Goal: Book appointment/travel/reservation

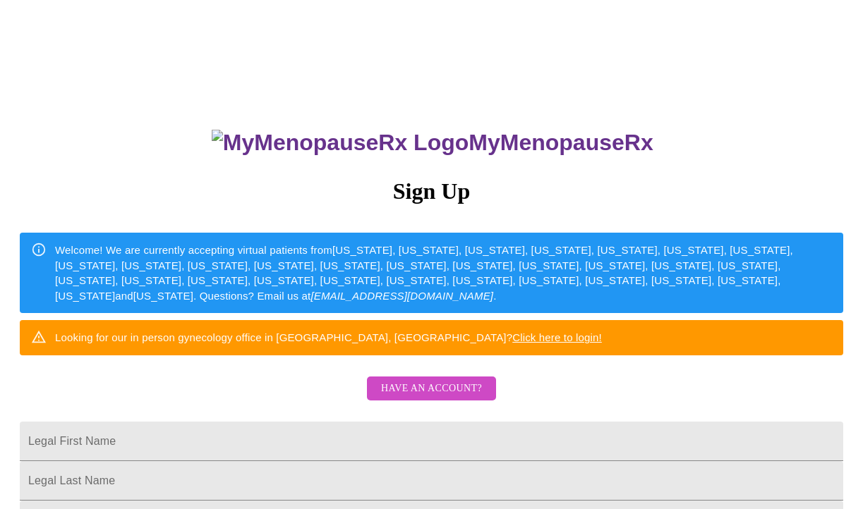
click at [410, 398] on span "Have an account?" at bounding box center [431, 389] width 101 height 18
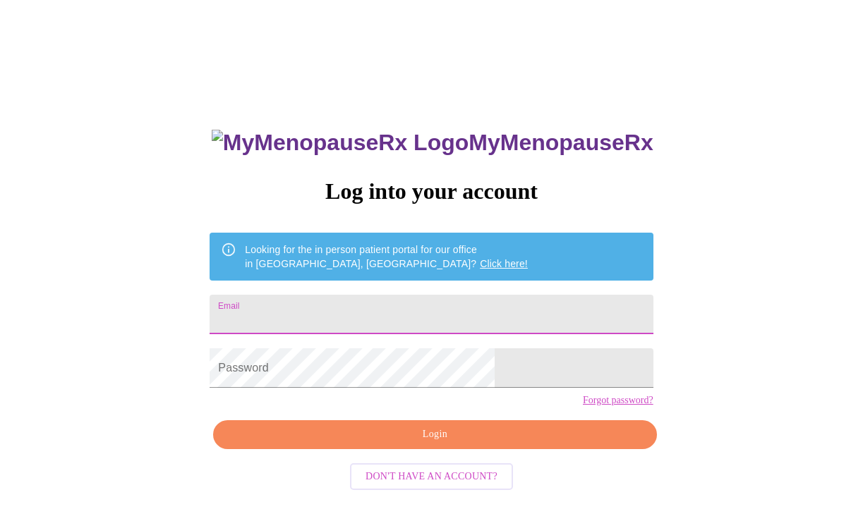
type input "[EMAIL_ADDRESS][DOMAIN_NAME]"
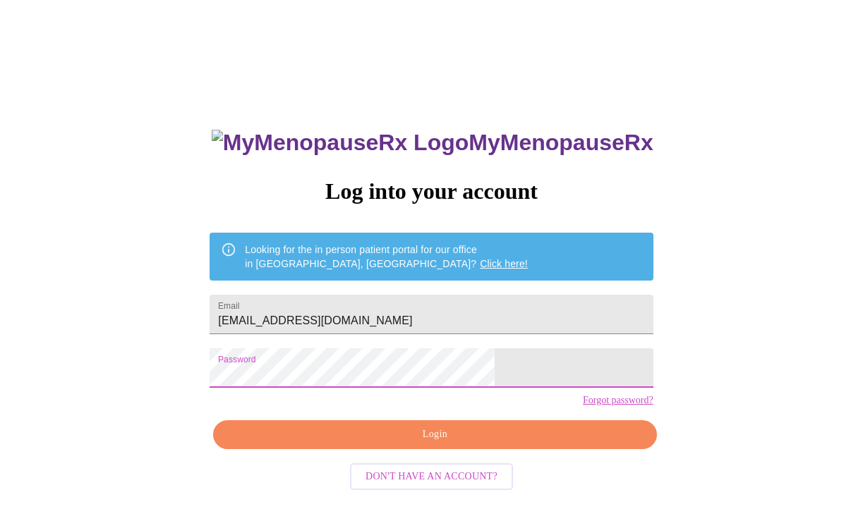
click at [392, 444] on span "Login" at bounding box center [434, 435] width 411 height 18
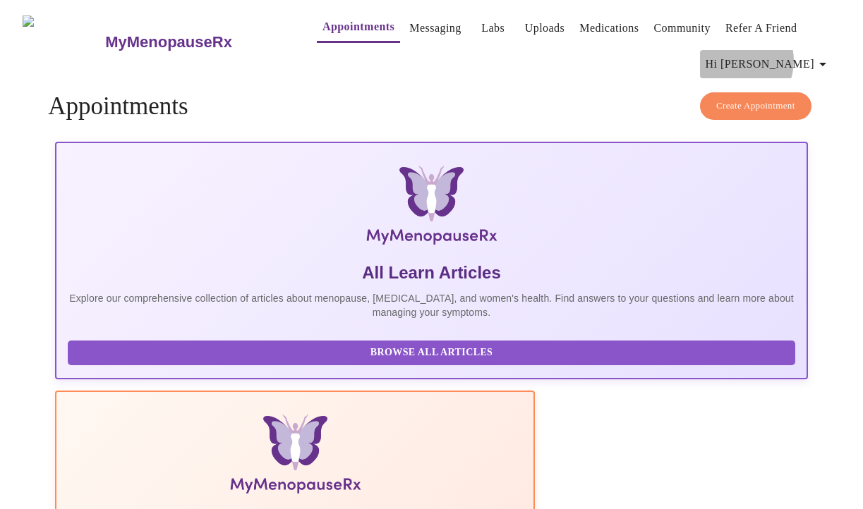
click at [785, 55] on span "Hi [PERSON_NAME]" at bounding box center [769, 64] width 126 height 20
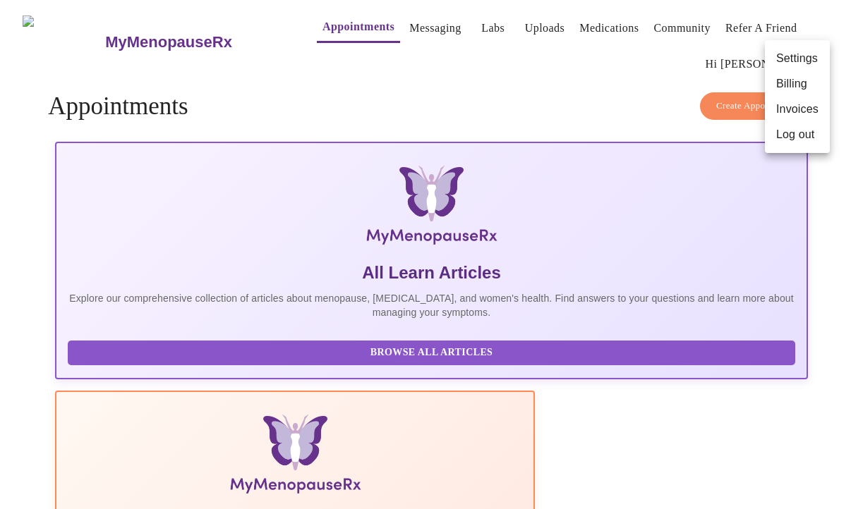
click at [785, 81] on li "Billing" at bounding box center [797, 83] width 65 height 25
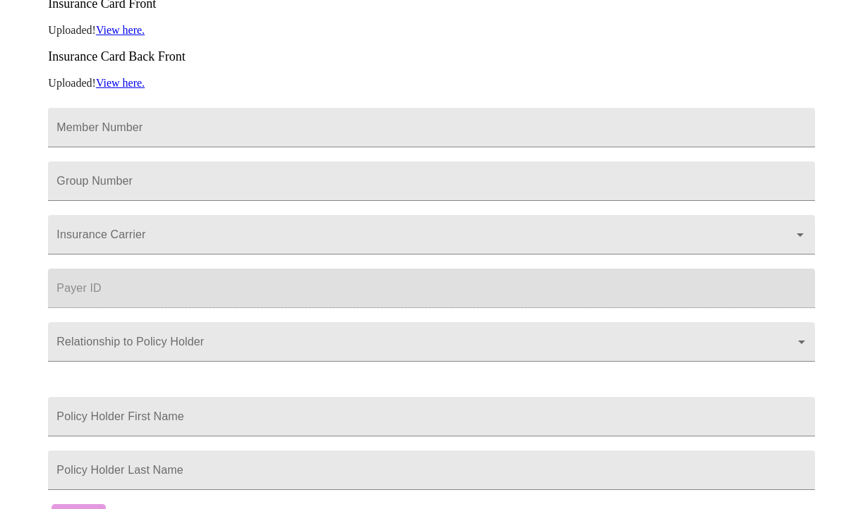
scroll to position [442, 0]
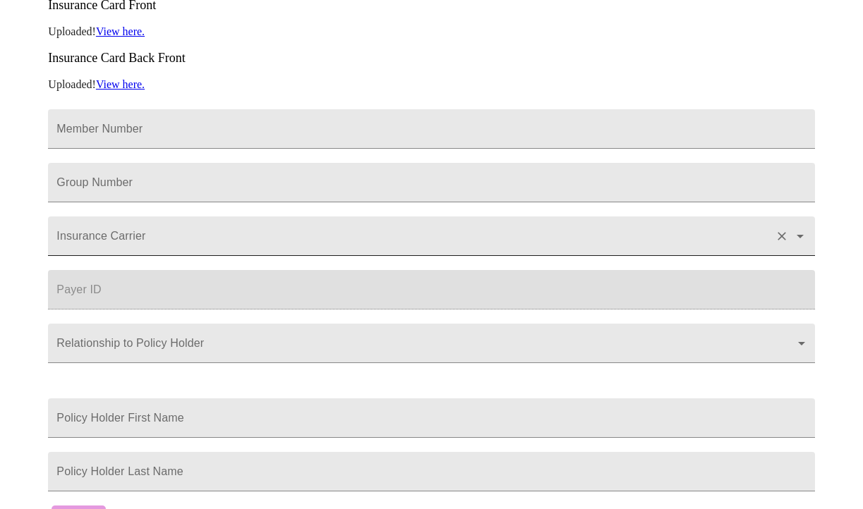
click at [581, 230] on input "Insurance Carrier" at bounding box center [411, 243] width 715 height 26
click at [542, 36] on div "Identification Uploaded! View here. Insurance Card Front Uploaded! View here. I…" at bounding box center [431, 215] width 766 height 567
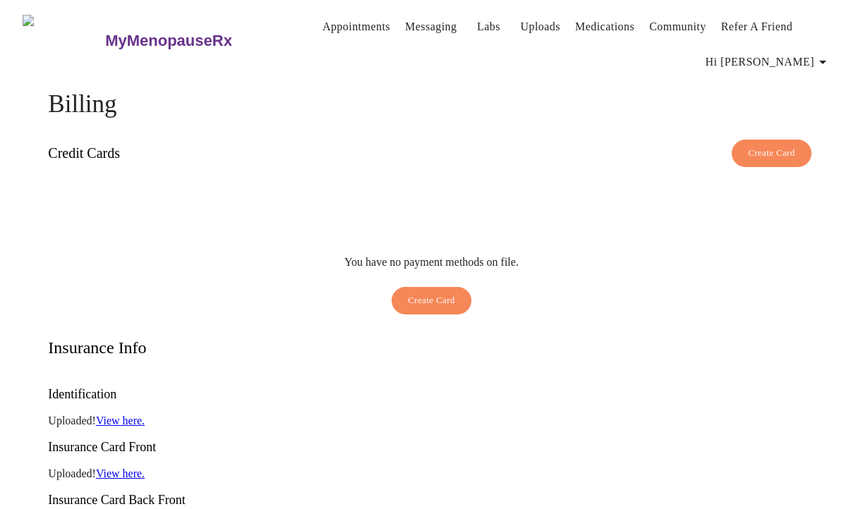
scroll to position [0, 0]
click at [338, 18] on link "Appointments" at bounding box center [356, 27] width 68 height 20
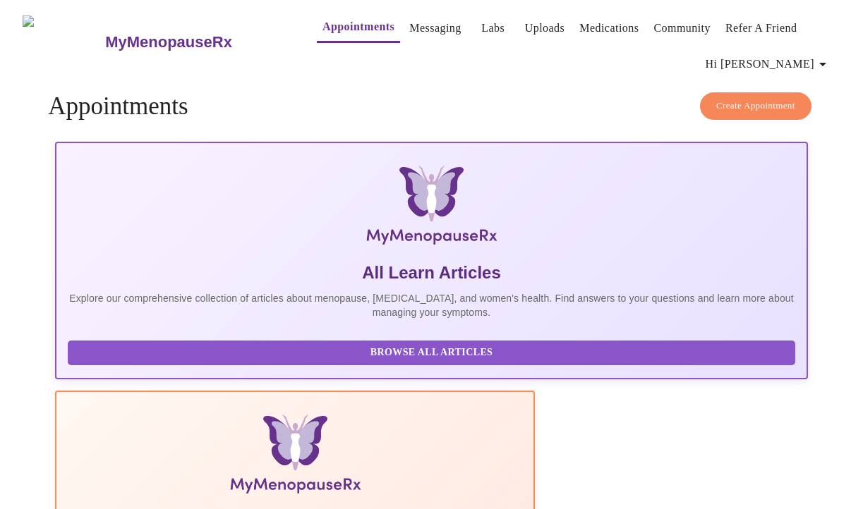
click at [786, 102] on span "Create Appointment" at bounding box center [755, 106] width 79 height 16
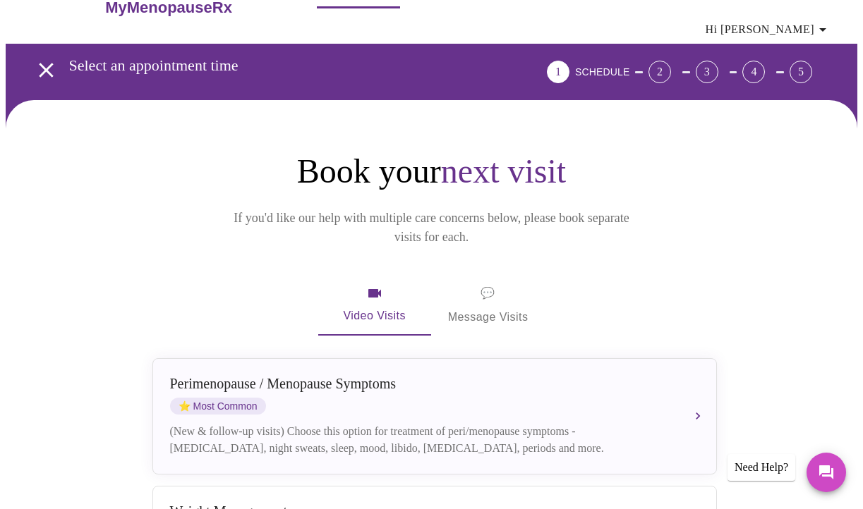
scroll to position [38, 0]
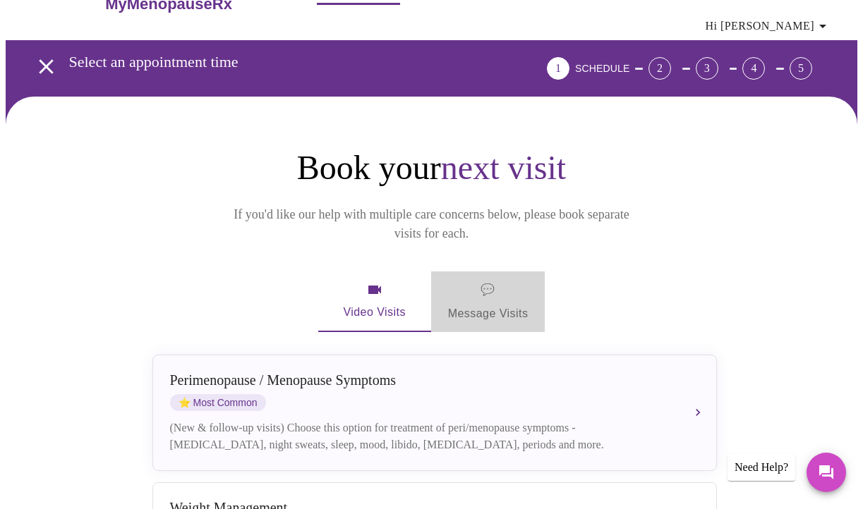
click at [507, 280] on span "💬 Message Visits" at bounding box center [488, 302] width 80 height 44
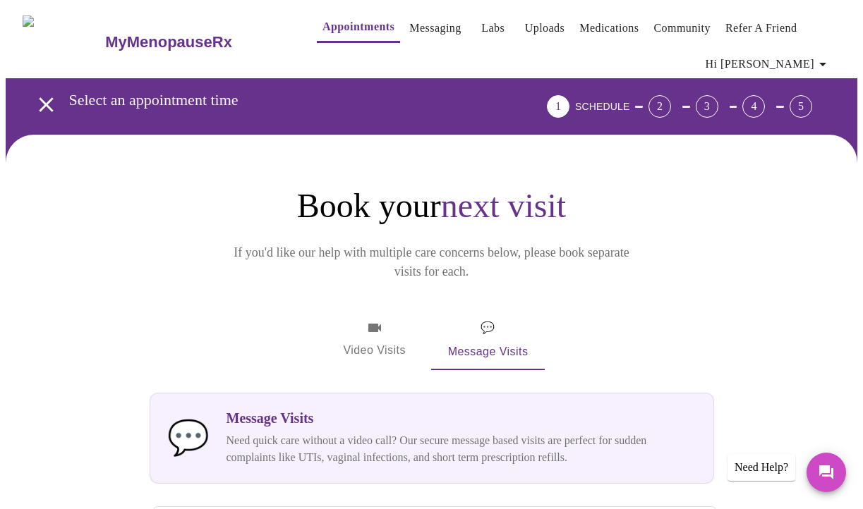
scroll to position [0, 0]
click at [369, 320] on span "Video Visits" at bounding box center [374, 340] width 79 height 41
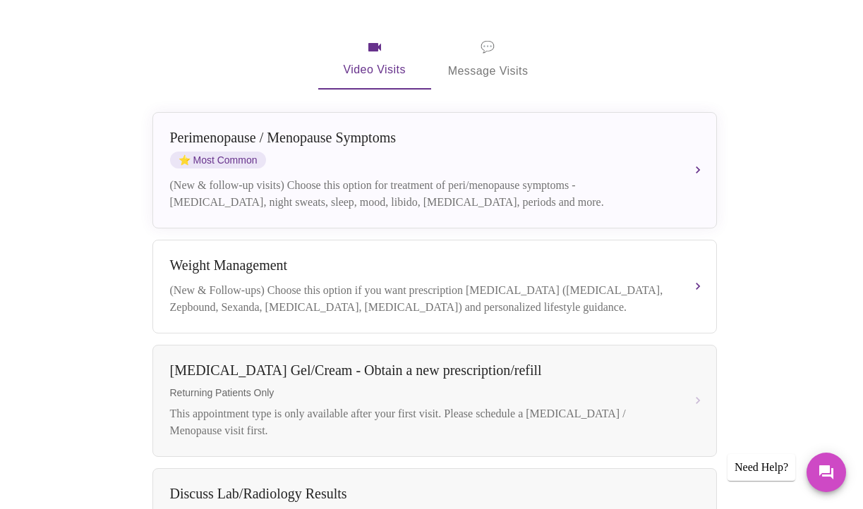
scroll to position [298, 0]
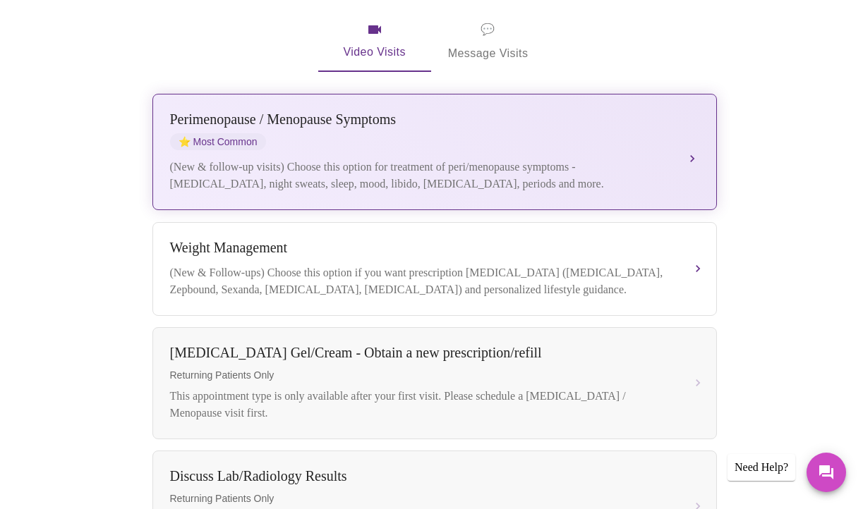
click at [564, 162] on div "(New & follow-up visits) Choose this option for treatment of peri/menopause sym…" at bounding box center [420, 176] width 501 height 34
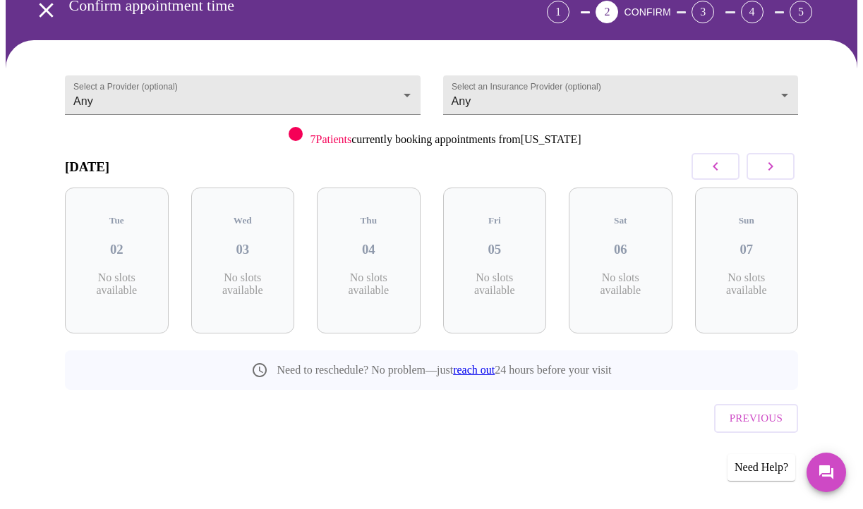
scroll to position [65, 0]
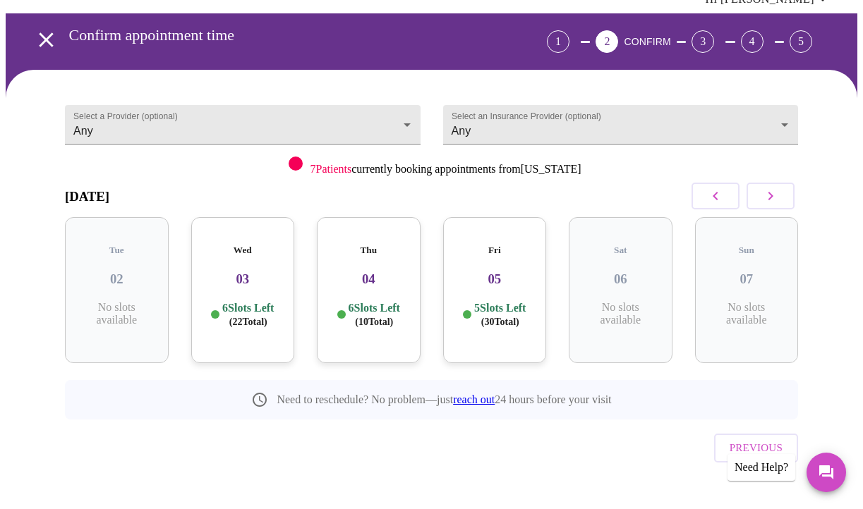
click at [94, 273] on h3 "02" at bounding box center [116, 280] width 81 height 16
